Goal: Information Seeking & Learning: Learn about a topic

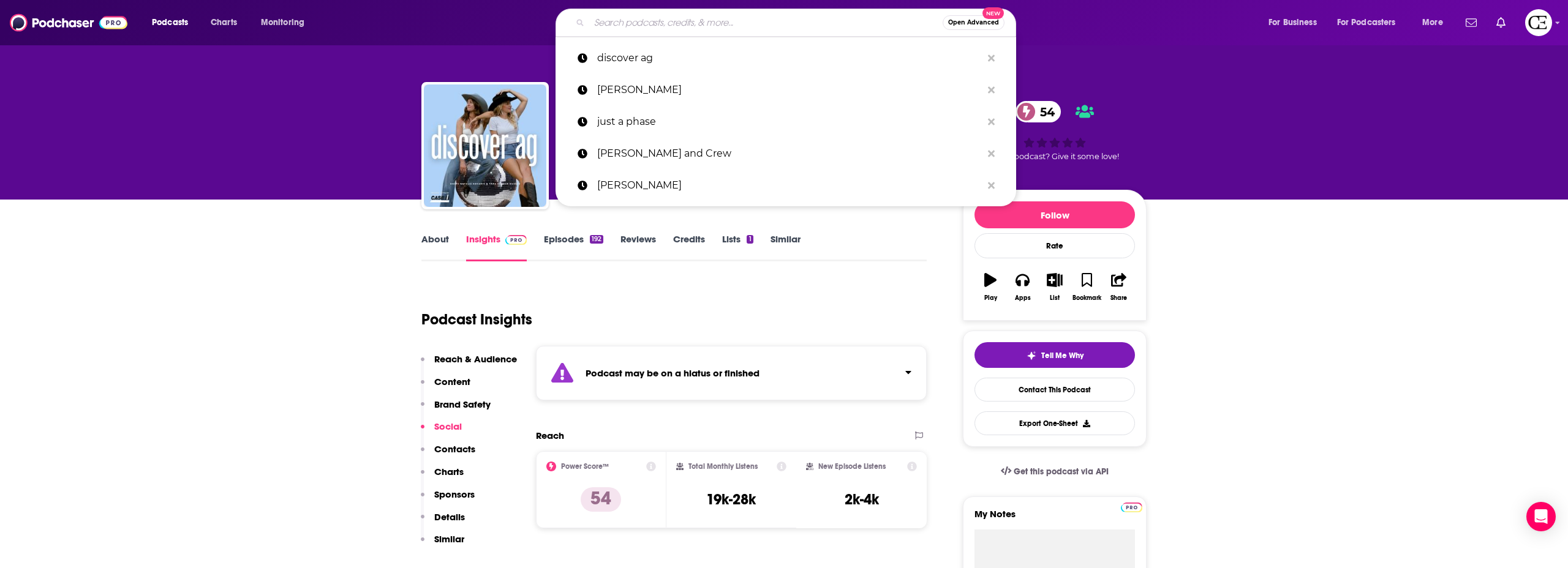
paste input "The Rural Woman Podcast"
type input "The Rural Woman Podcast"
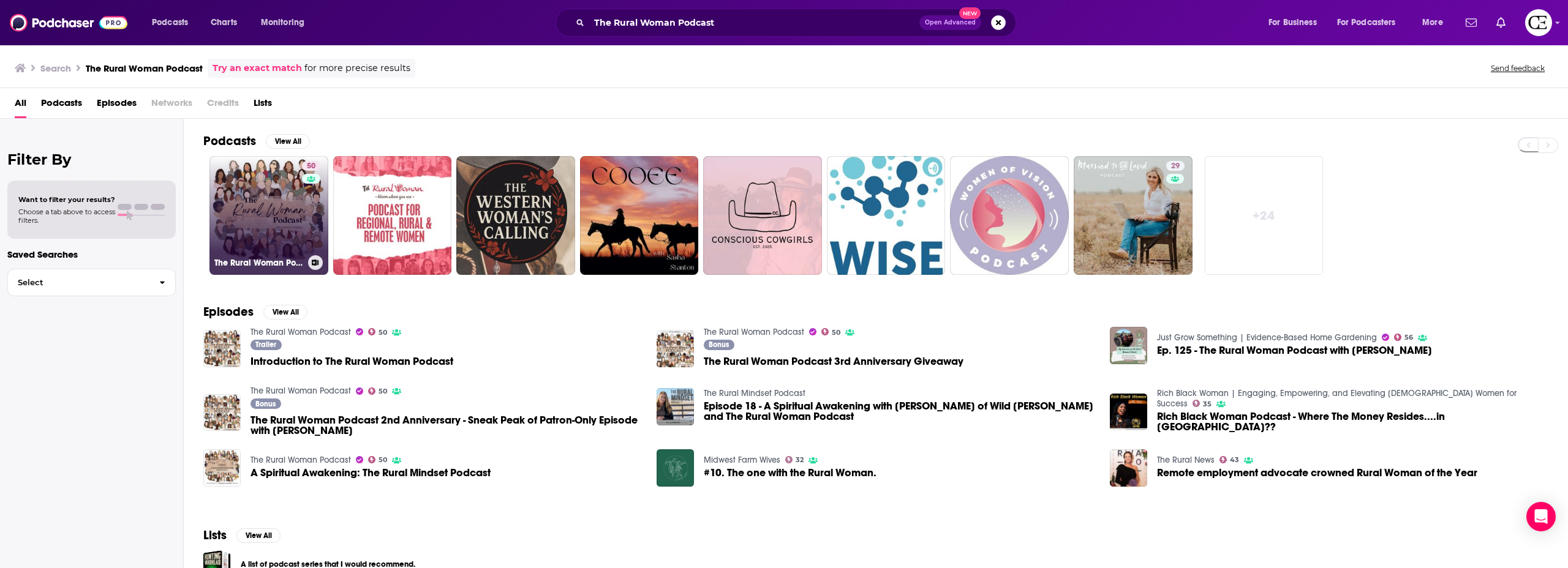
click at [285, 196] on link "50 The Rural Woman Podcast" at bounding box center [268, 215] width 118 height 118
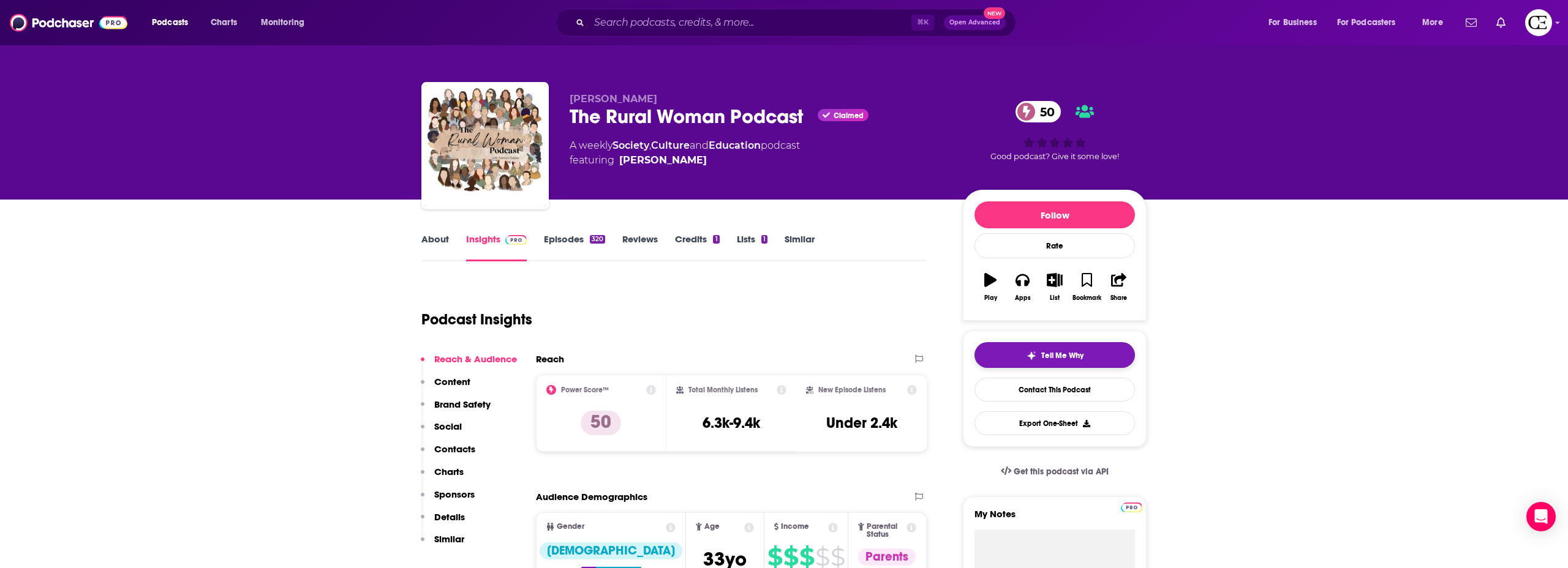
click at [1022, 361] on button "Tell Me Why" at bounding box center [1054, 355] width 160 height 25
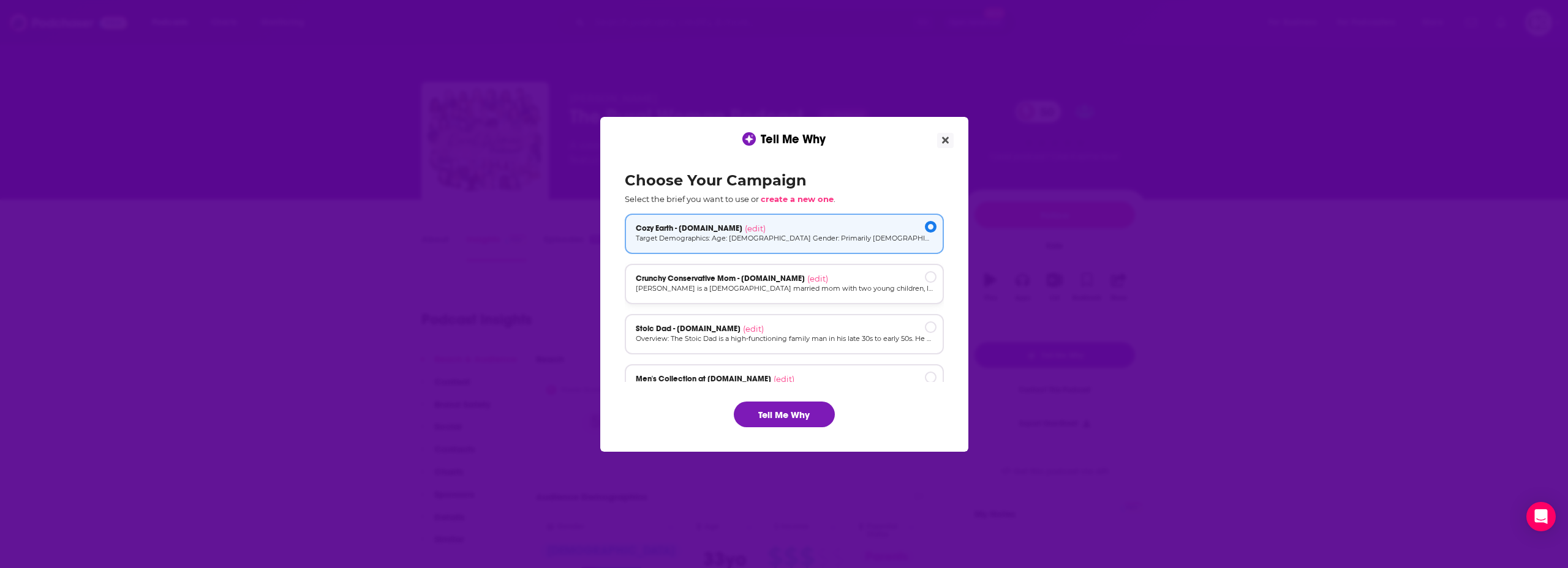
click at [686, 285] on p "[PERSON_NAME] is a [DEMOGRAPHIC_DATA] married mom with two young children, livi…" at bounding box center [784, 288] width 297 height 11
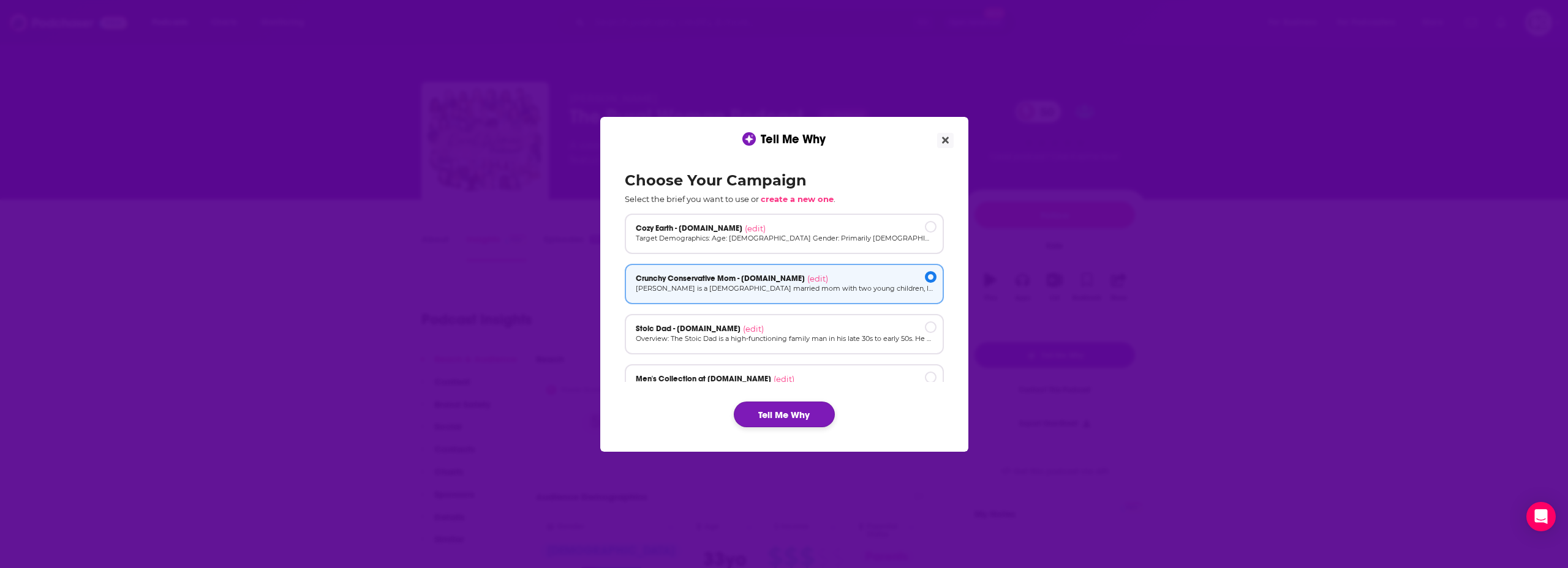
click at [782, 414] on button "Tell Me Why" at bounding box center [784, 415] width 101 height 25
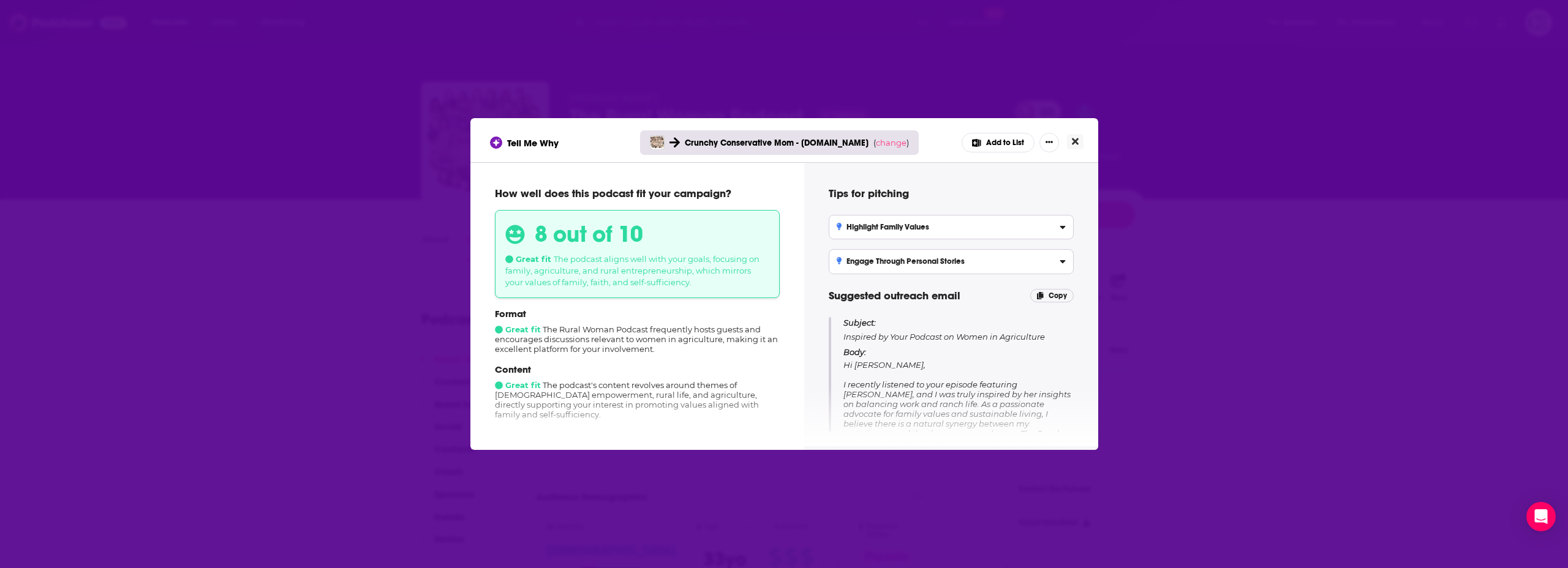
click at [1072, 139] on icon "Close" at bounding box center [1075, 142] width 7 height 10
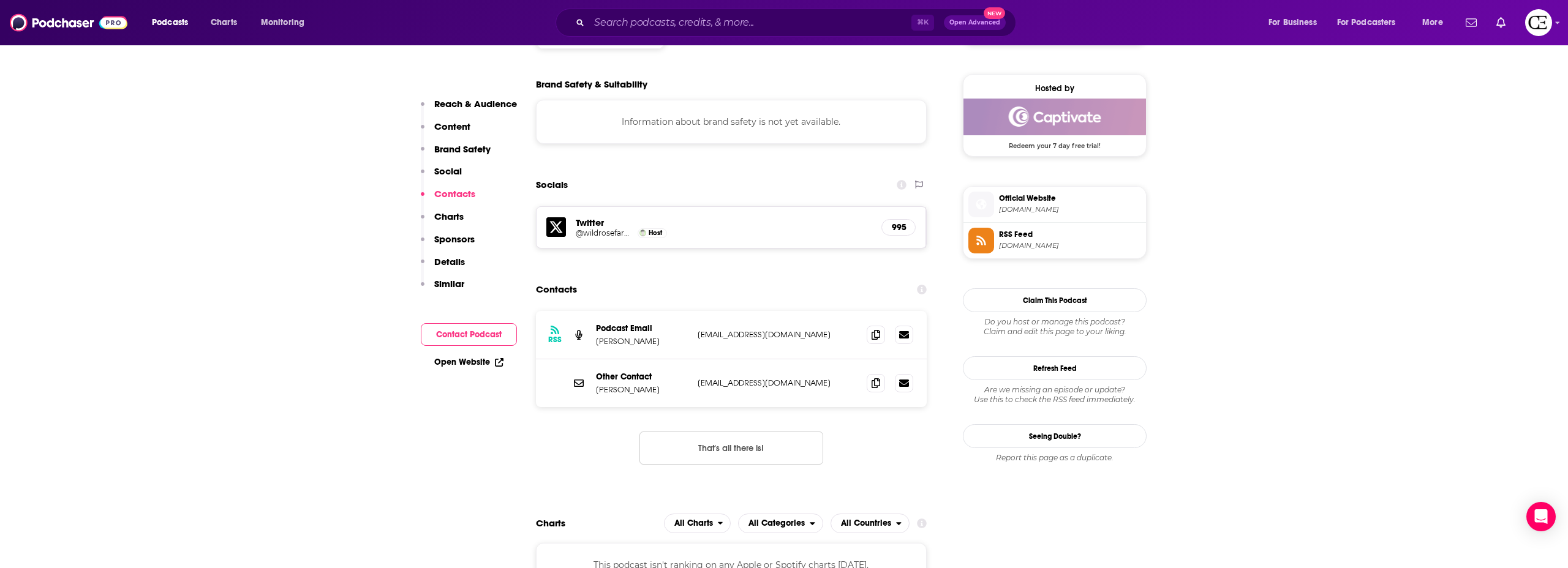
scroll to position [1094, 0]
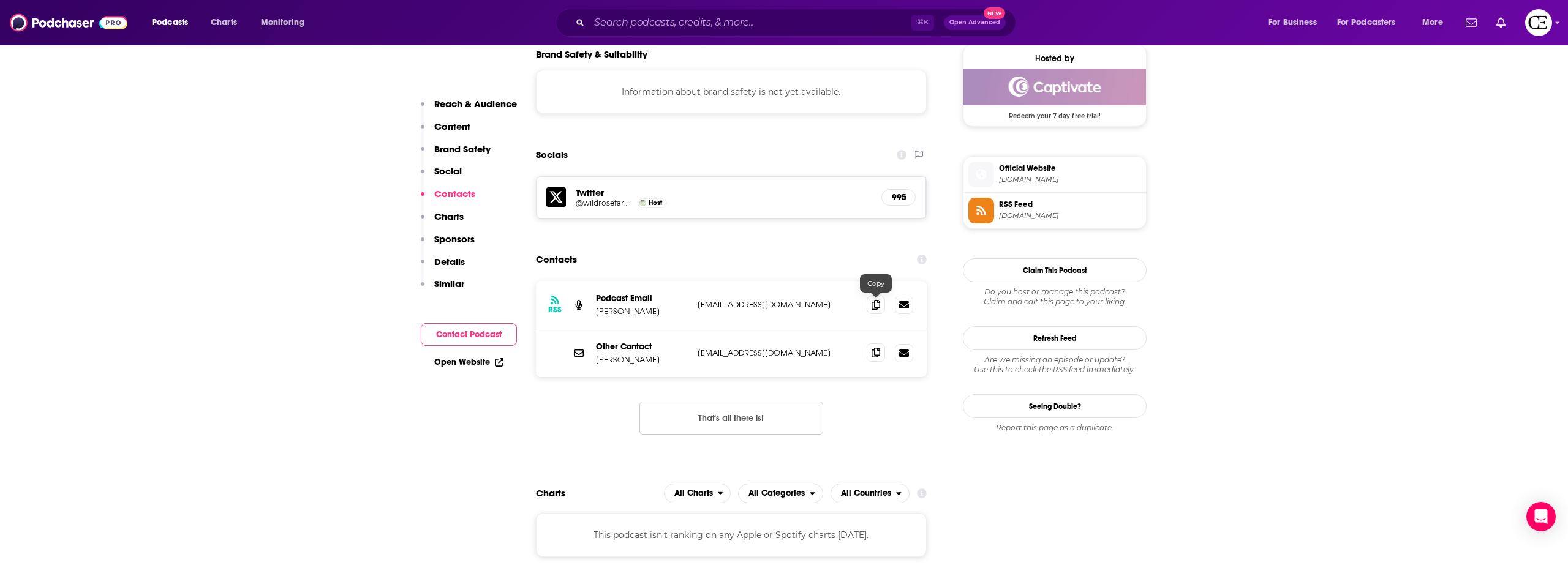
click at [879, 343] on span at bounding box center [875, 352] width 19 height 19
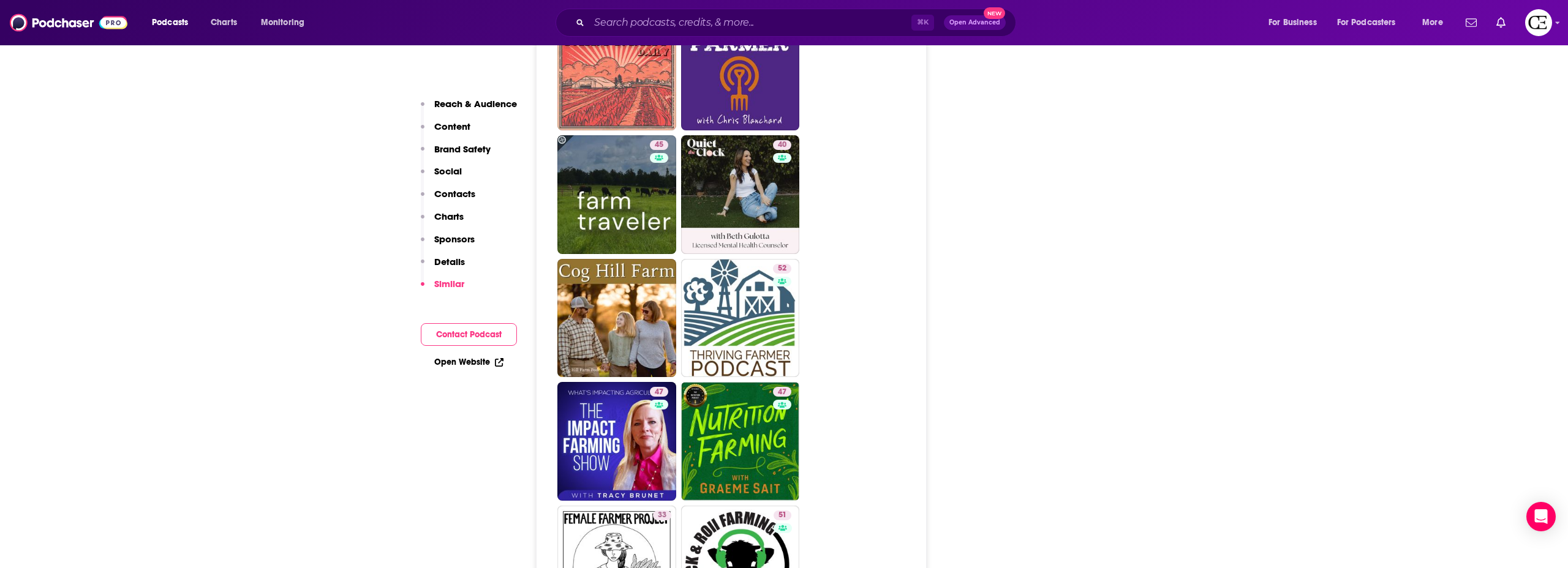
scroll to position [2405, 0]
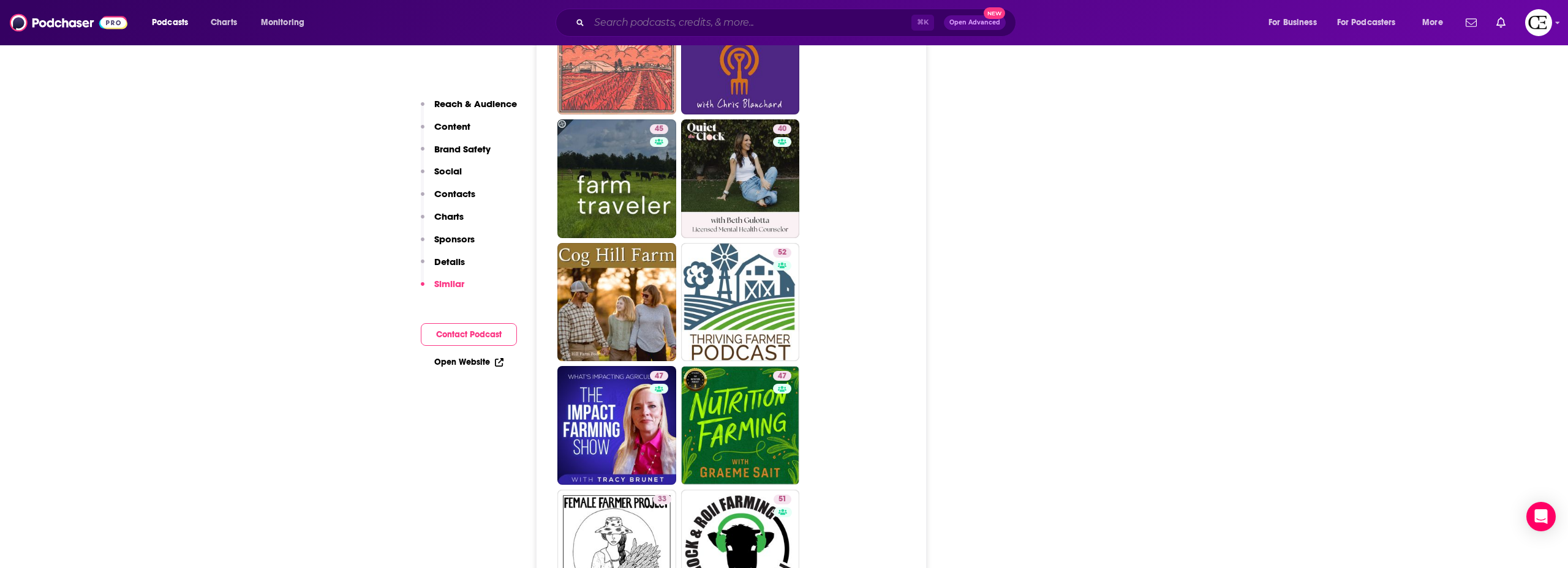
click at [677, 20] on input "Search podcasts, credits, & more..." at bounding box center [749, 22] width 322 height 20
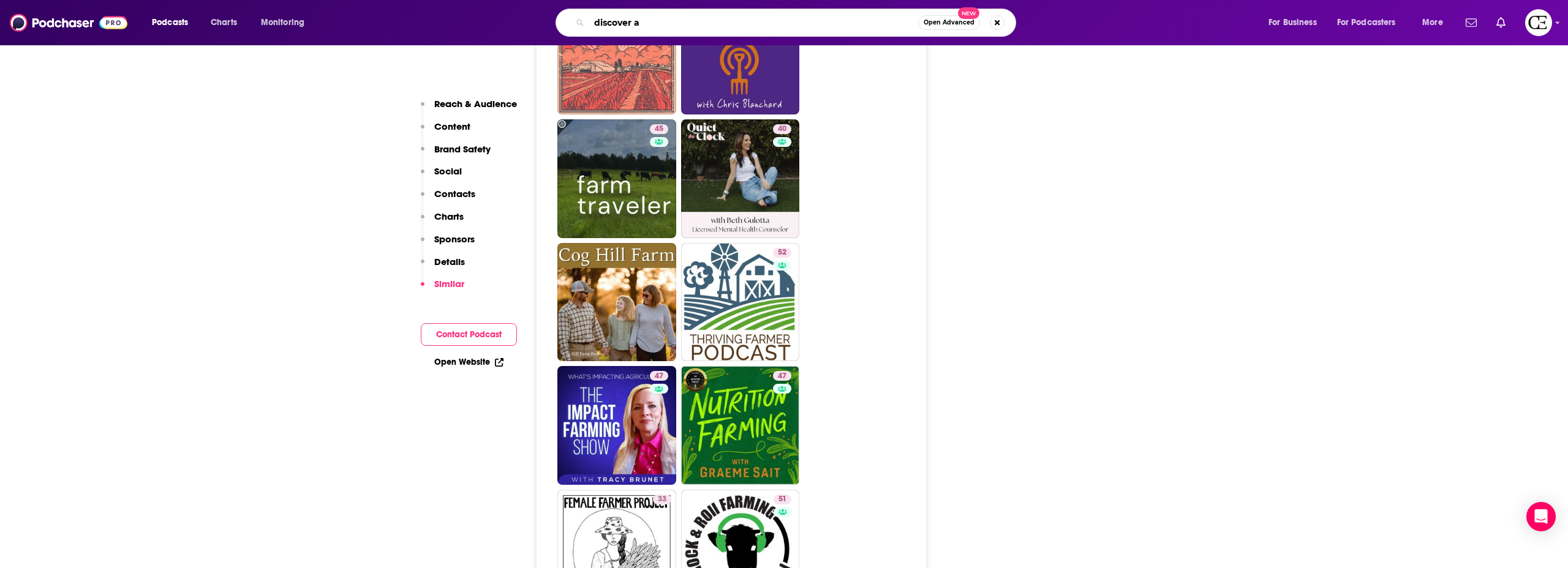
type input "discover ag"
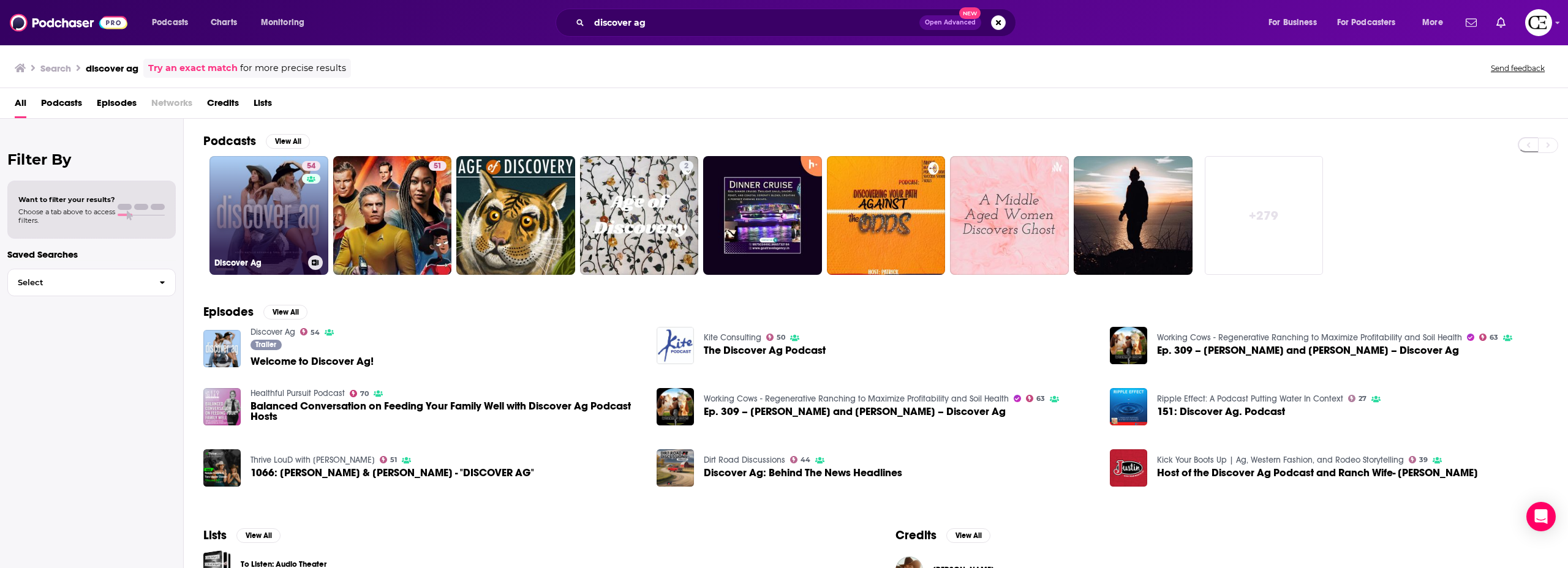
click at [268, 202] on link "54 Discover Ag" at bounding box center [268, 215] width 118 height 118
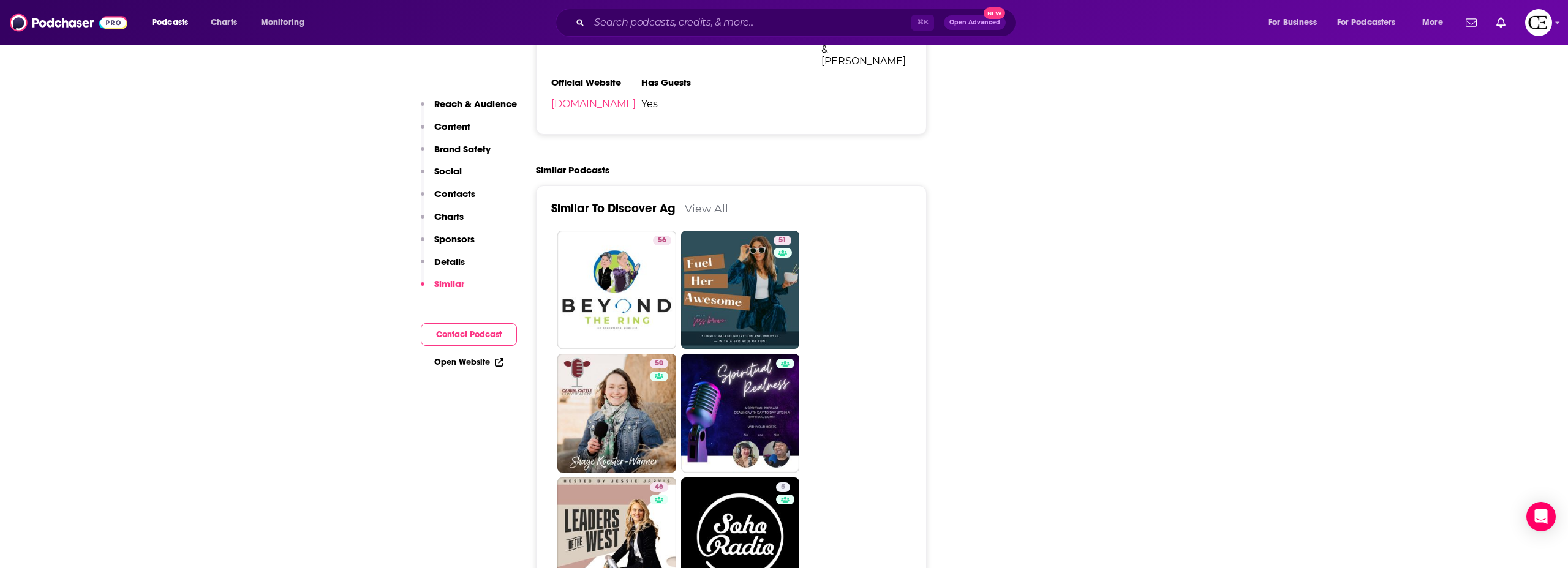
scroll to position [2213, 0]
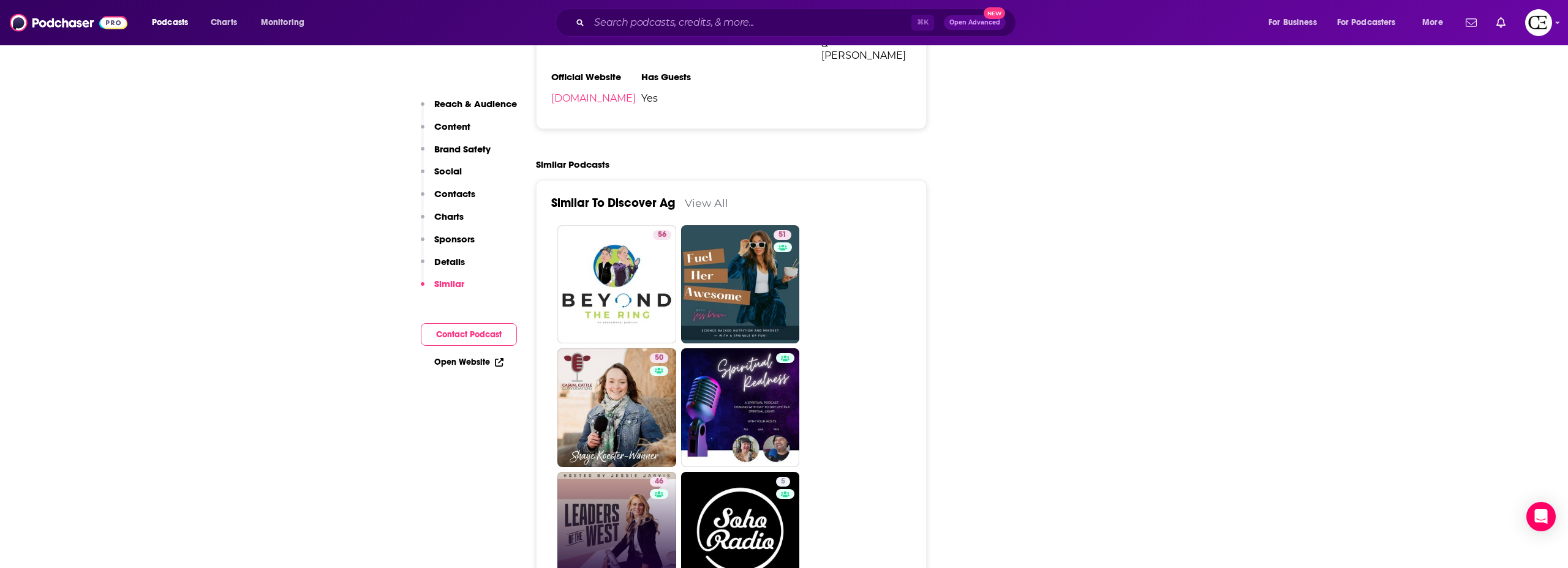
click at [589, 472] on link "46 Leaders Of The West" at bounding box center [616, 531] width 118 height 118
type input "[URL][DOMAIN_NAME]"
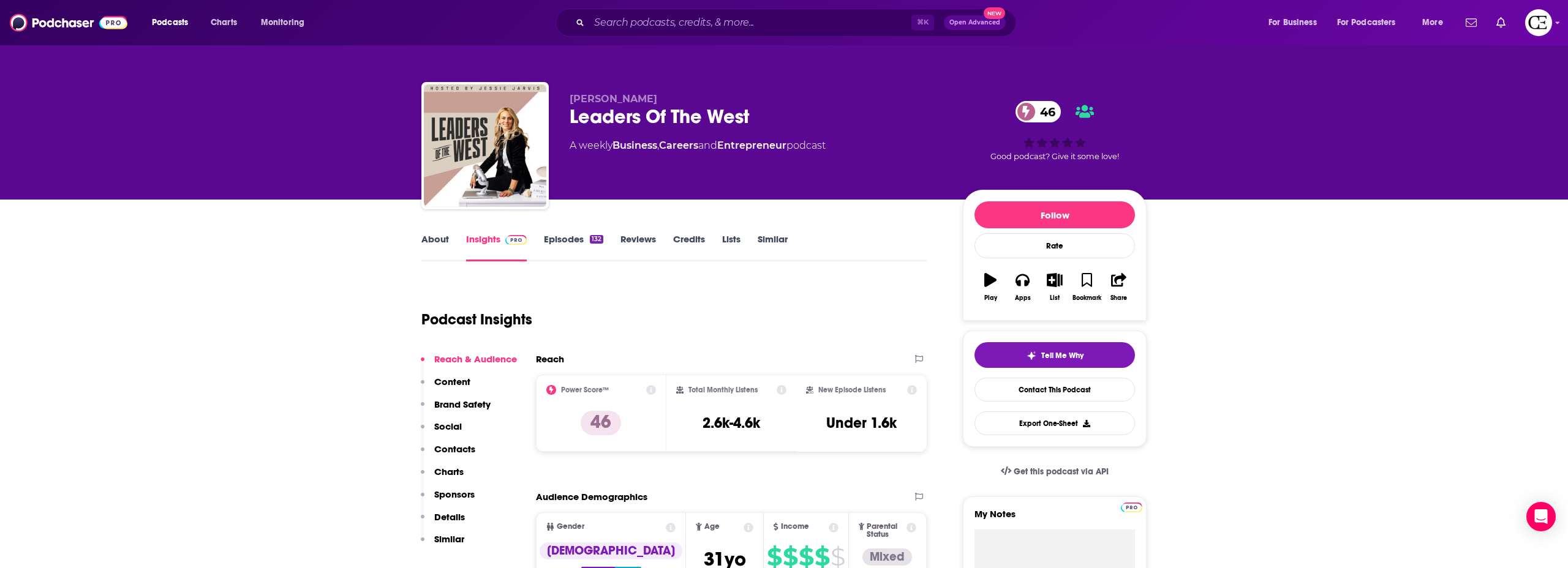
click at [676, 115] on div "Leaders Of The West 46" at bounding box center [756, 116] width 374 height 23
